Goal: Book appointment/travel/reservation

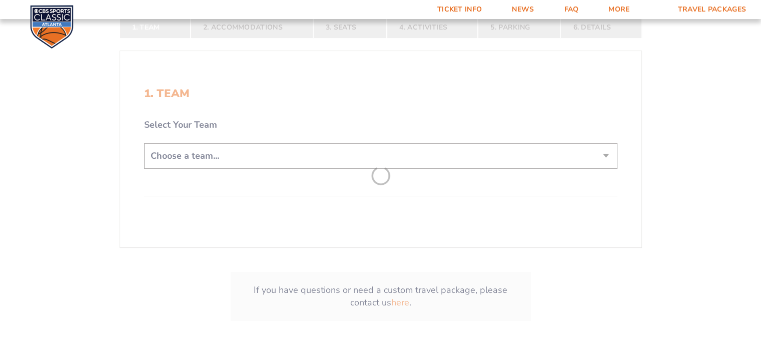
scroll to position [200, 0]
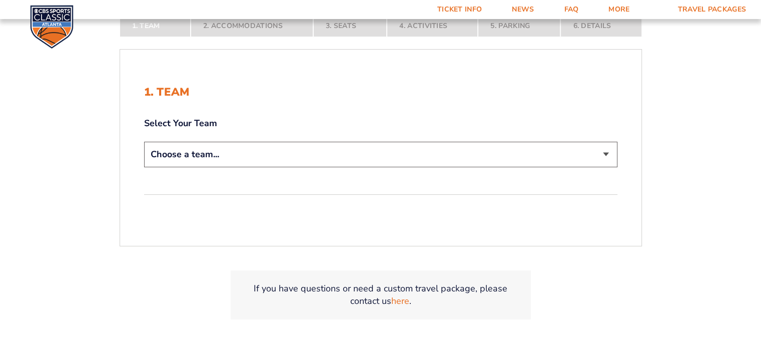
click at [605, 155] on select "Choose a team... [US_STATE] Wildcats [US_STATE] State Buckeyes [US_STATE] Tar H…" at bounding box center [381, 155] width 474 height 26
select select "12756"
click at [144, 142] on select "Choose a team... [US_STATE] Wildcats [US_STATE] State Buckeyes [US_STATE] Tar H…" at bounding box center [381, 155] width 474 height 26
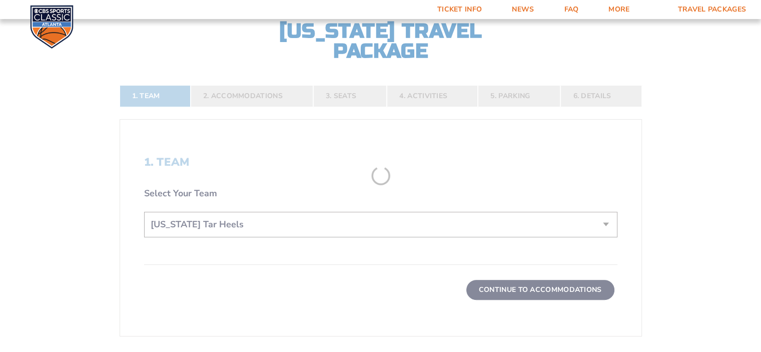
scroll to position [270, 0]
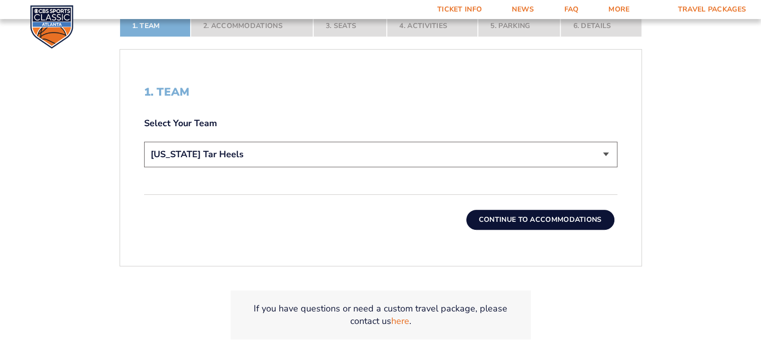
click at [532, 224] on button "Continue To Accommodations" at bounding box center [541, 220] width 148 height 20
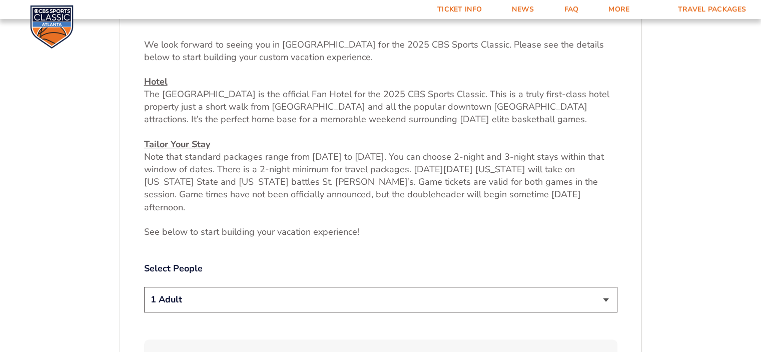
scroll to position [366, 0]
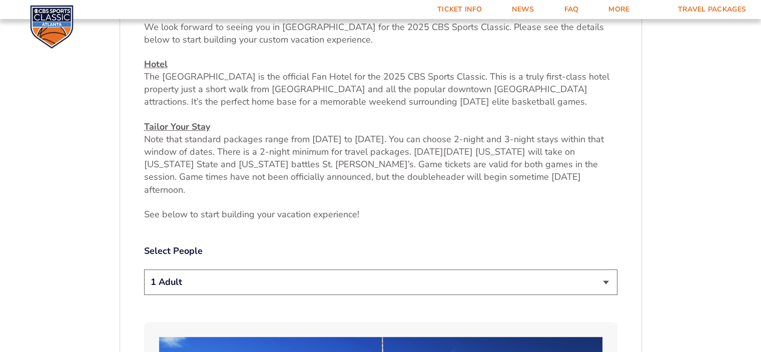
click at [607, 270] on select "1 Adult 2 Adults 3 Adults 4 Adults 2 Adults + 1 Child 2 Adults + 2 Children 2 A…" at bounding box center [381, 282] width 474 height 26
select select "2 Adults"
click at [144, 269] on select "1 Adult 2 Adults 3 Adults 4 Adults 2 Adults + 1 Child 2 Adults + 2 Children 2 A…" at bounding box center [381, 282] width 474 height 26
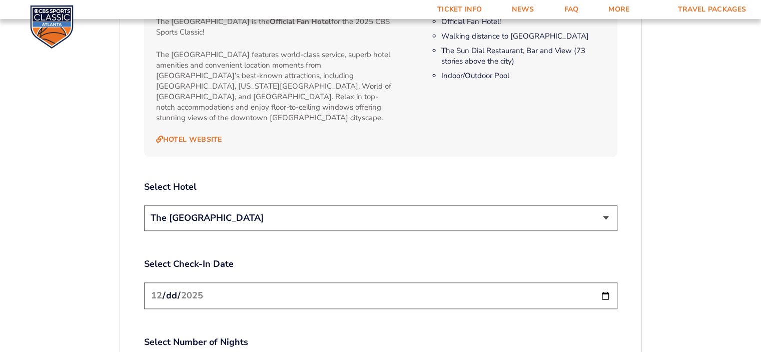
scroll to position [1067, 0]
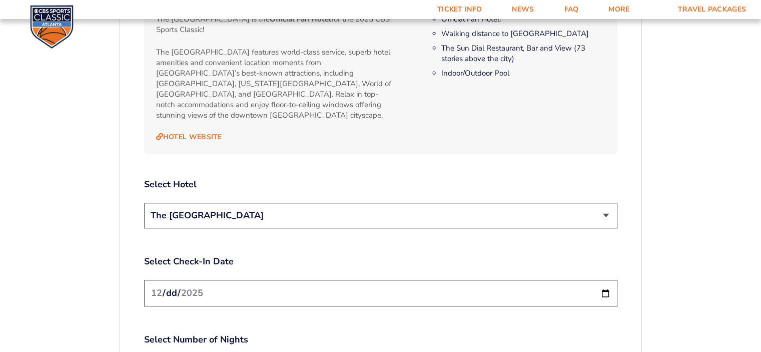
click at [605, 203] on select "The [GEOGRAPHIC_DATA]" at bounding box center [381, 216] width 474 height 26
click at [571, 255] on label "Select Check-In Date" at bounding box center [381, 261] width 474 height 13
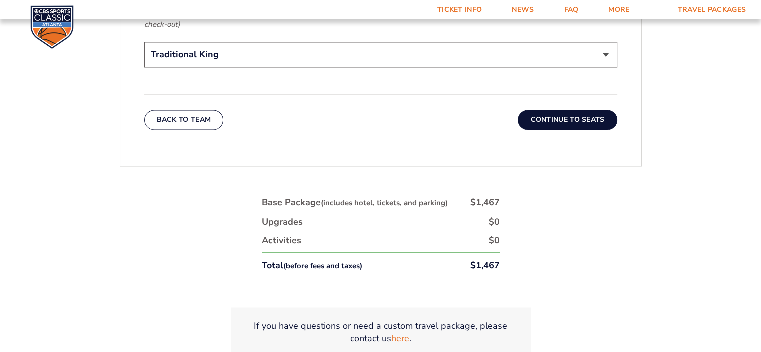
scroll to position [1718, 0]
